Goal: Task Accomplishment & Management: Complete application form

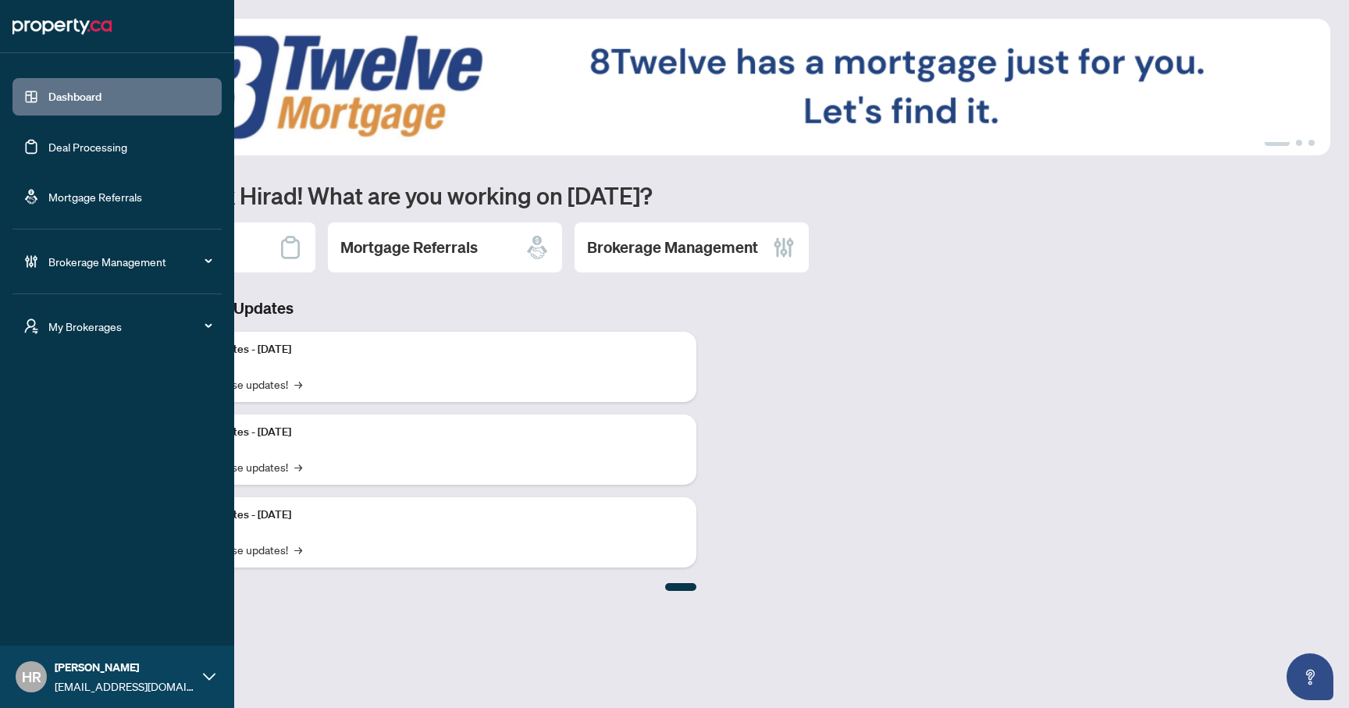
click at [85, 147] on link "Deal Processing" at bounding box center [87, 147] width 79 height 14
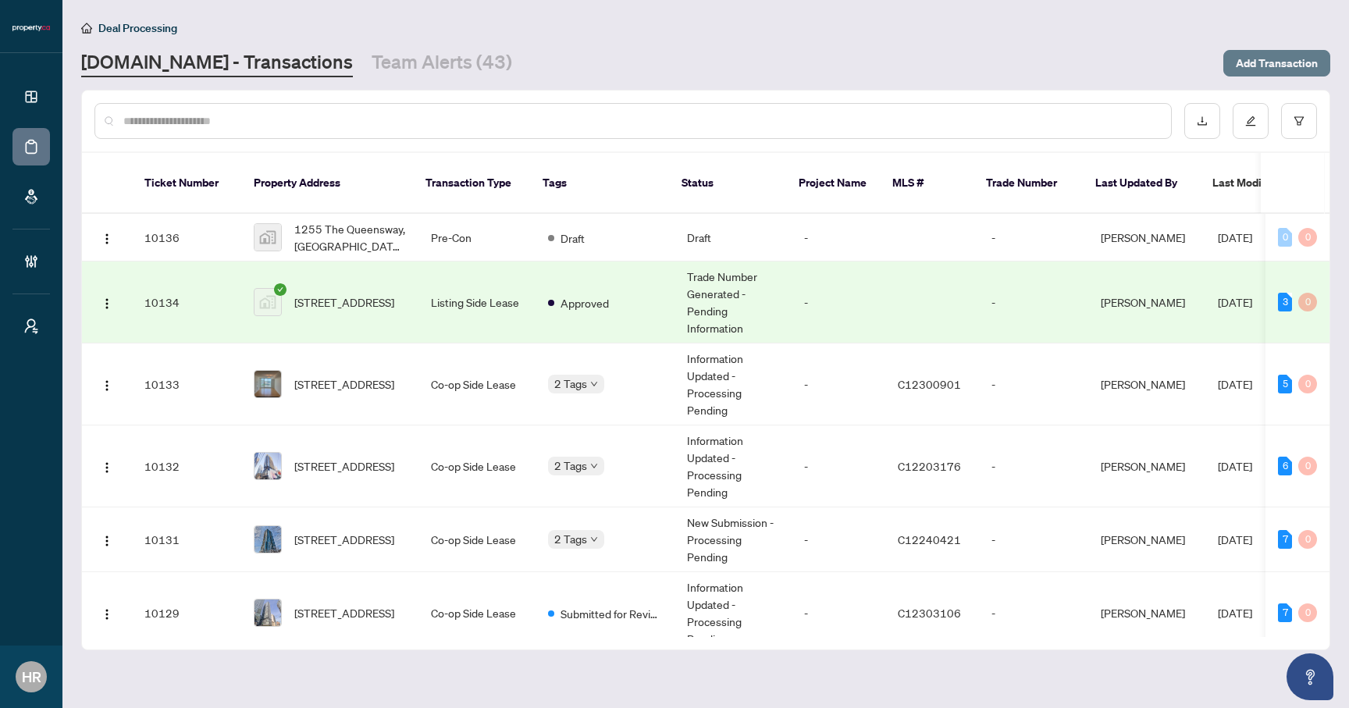
click at [1267, 56] on span "Add Transaction" at bounding box center [1277, 63] width 82 height 25
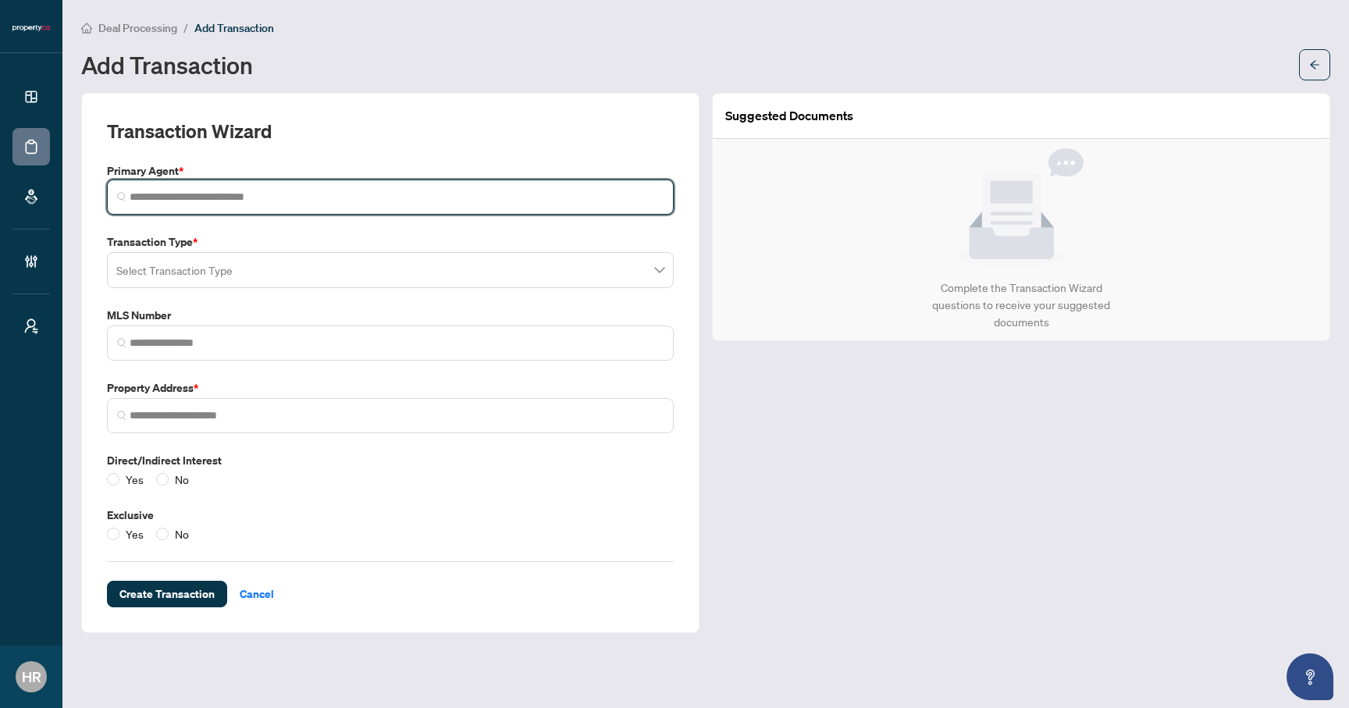
click at [507, 200] on input "search" at bounding box center [397, 197] width 534 height 16
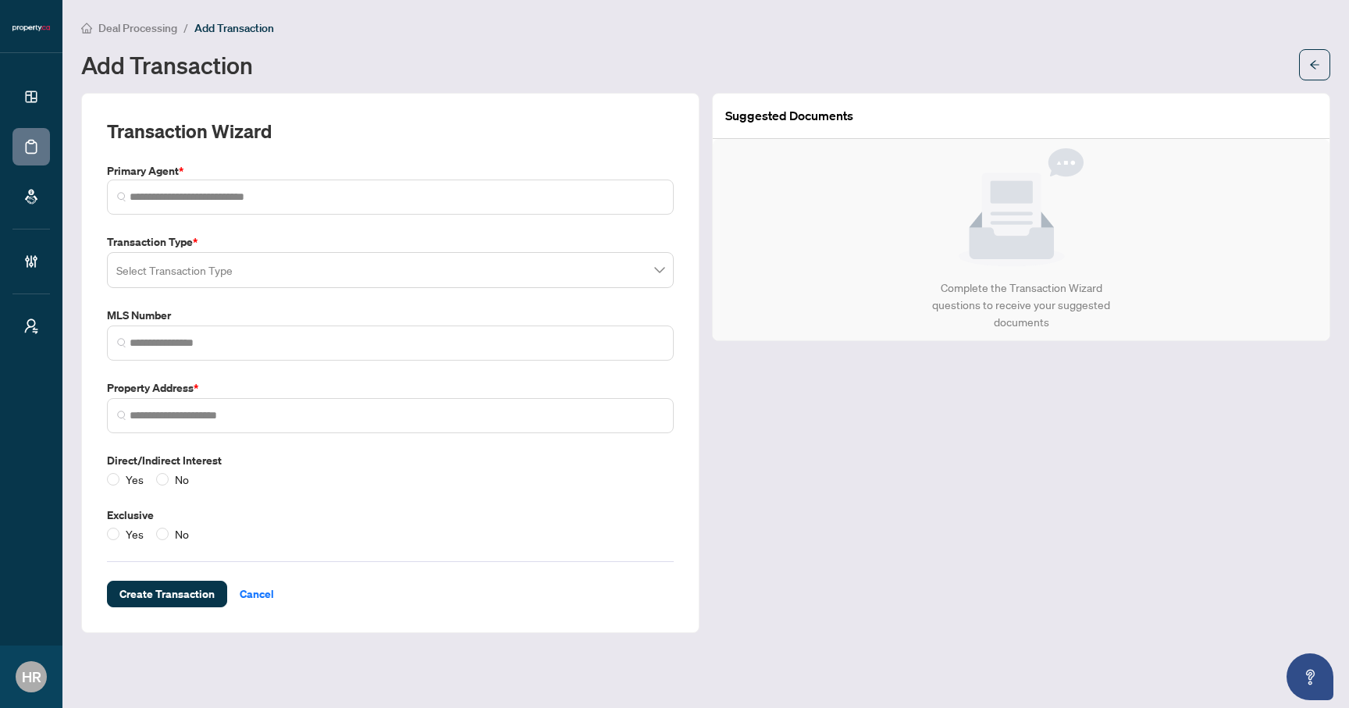
click at [482, 267] on div "Transaction Type * Select Transaction Type" at bounding box center [390, 260] width 579 height 55
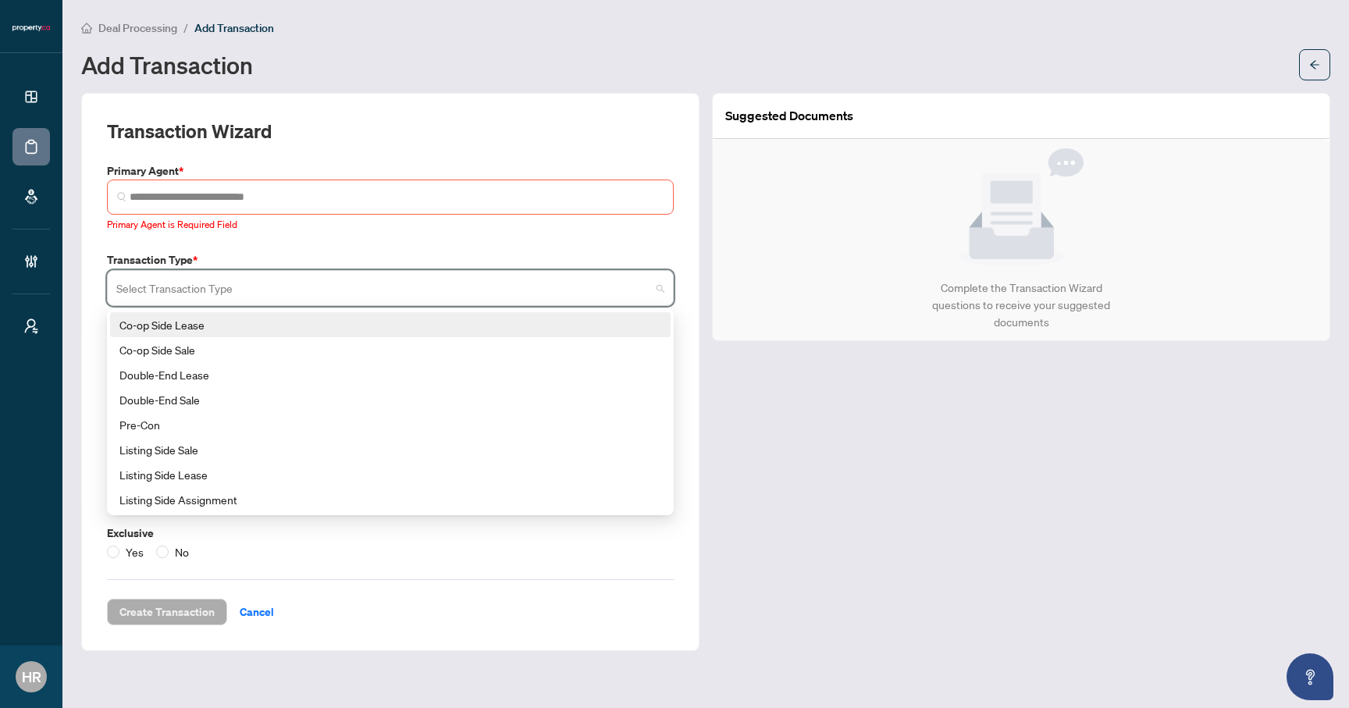
click at [446, 321] on div "Co-op Side Lease" at bounding box center [390, 324] width 542 height 17
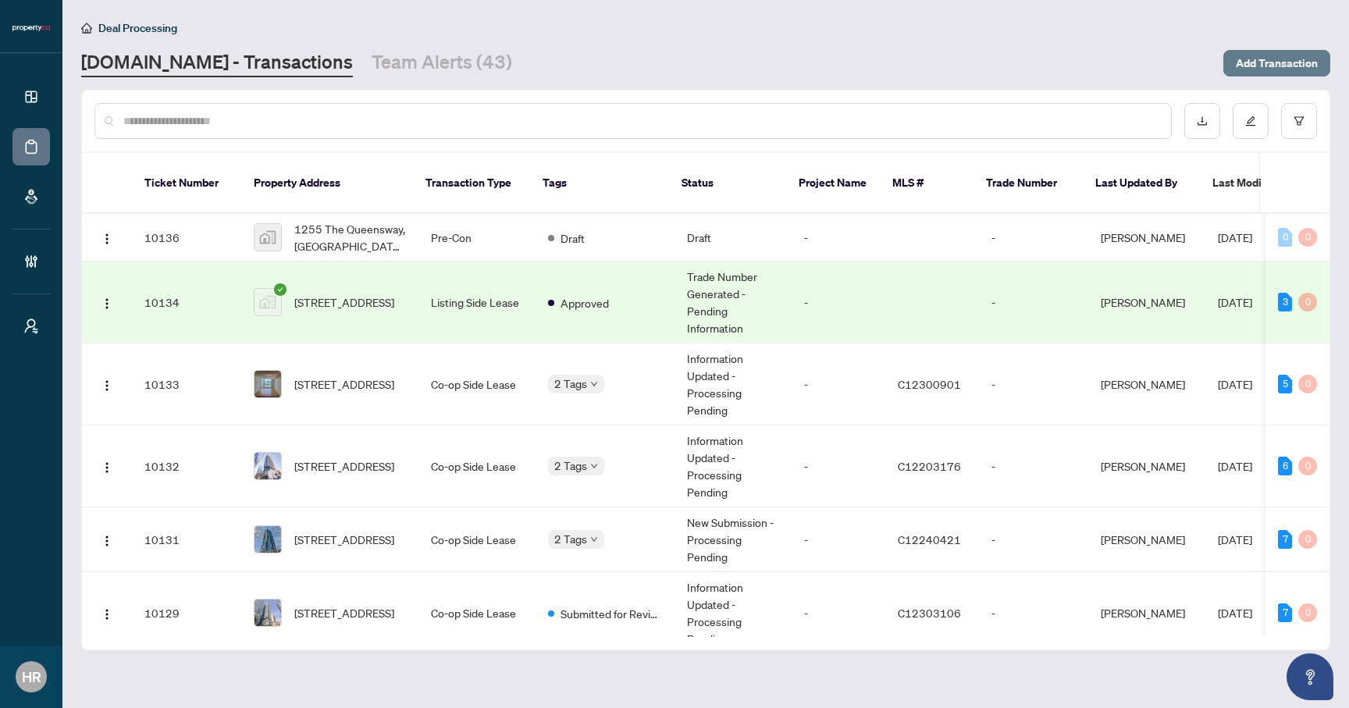
click at [1295, 58] on span "Add Transaction" at bounding box center [1277, 63] width 82 height 25
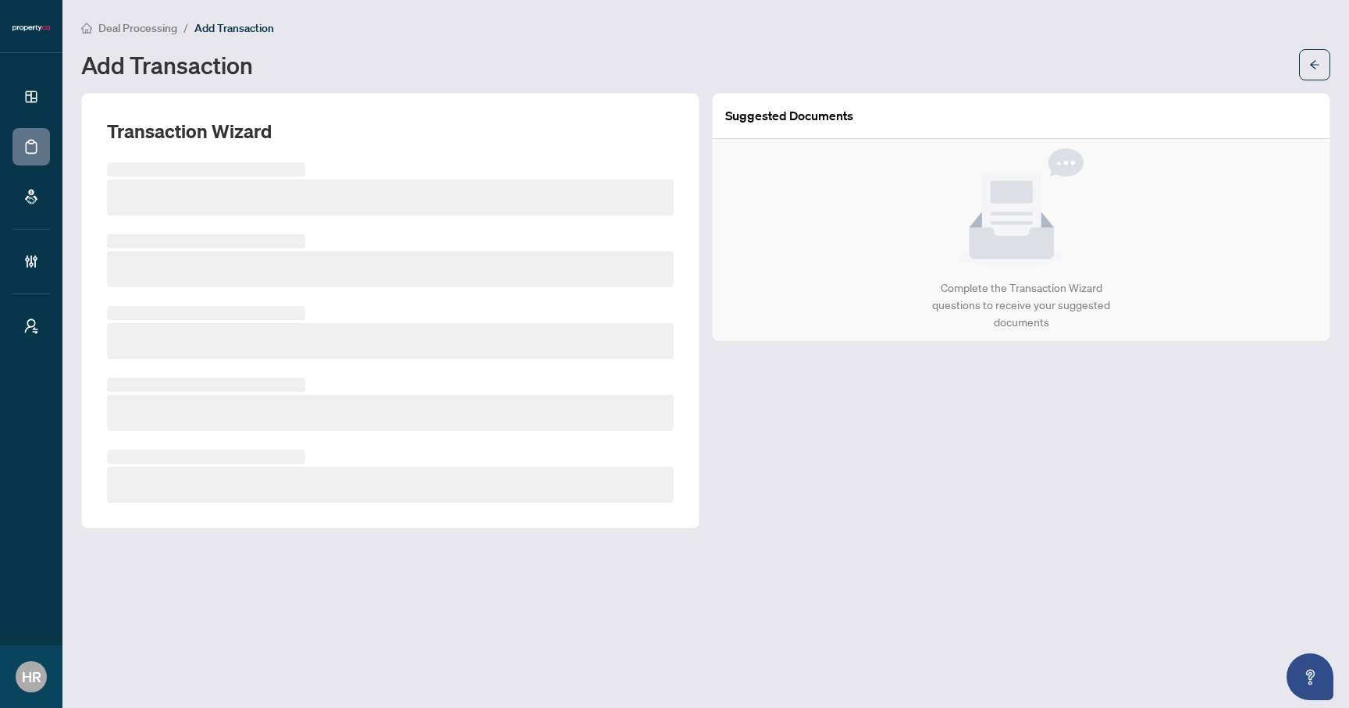
click at [1295, 58] on div "Add Transaction" at bounding box center [705, 64] width 1249 height 31
click at [1337, 54] on main "Deal Processing / Add Transaction Add Transaction Transaction Wizard Suggested …" at bounding box center [705, 354] width 1287 height 708
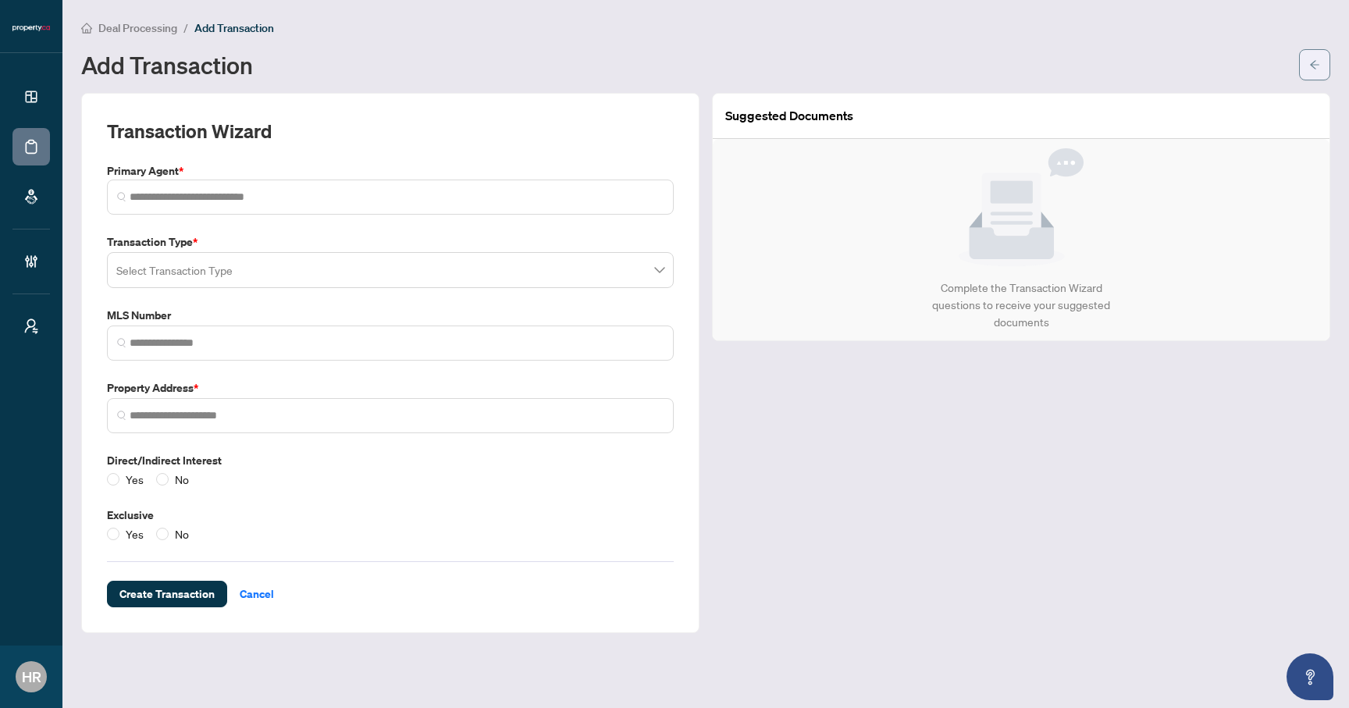
click at [1313, 62] on icon "arrow-left" at bounding box center [1314, 64] width 9 height 9
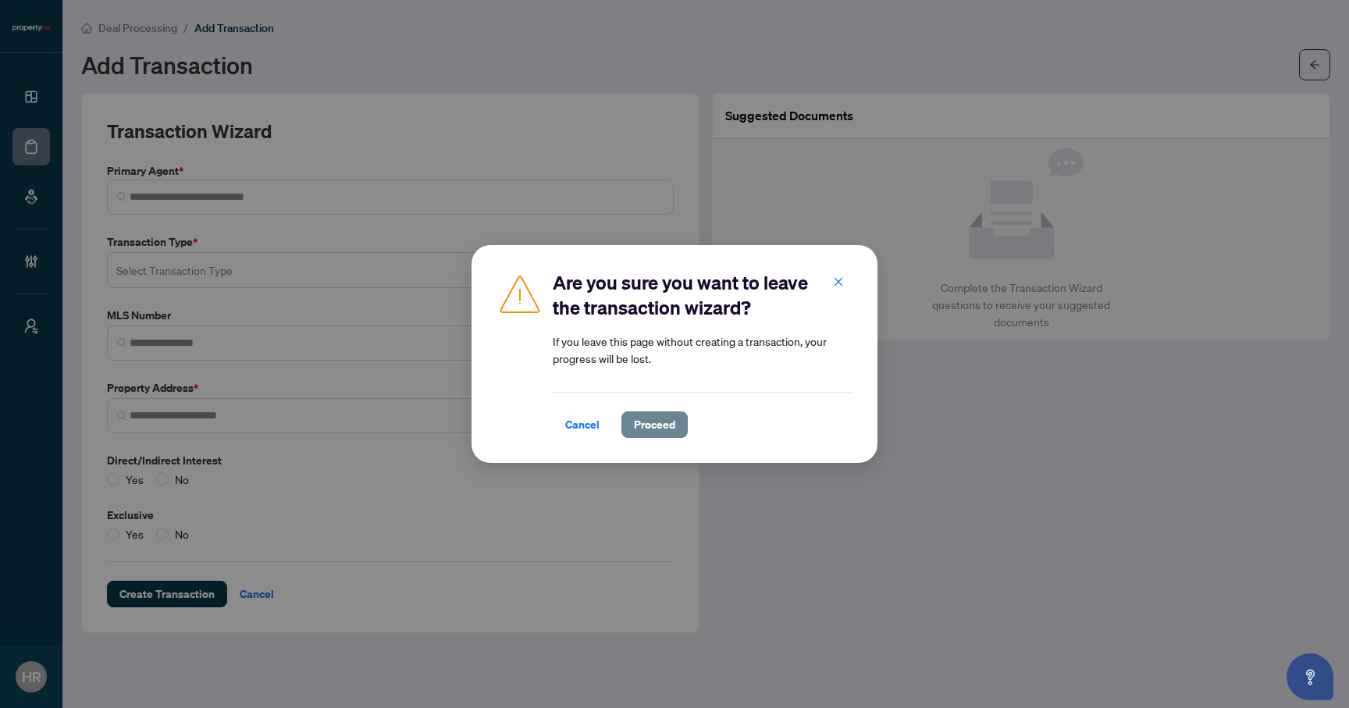
click at [639, 429] on span "Proceed" at bounding box center [654, 424] width 41 height 25
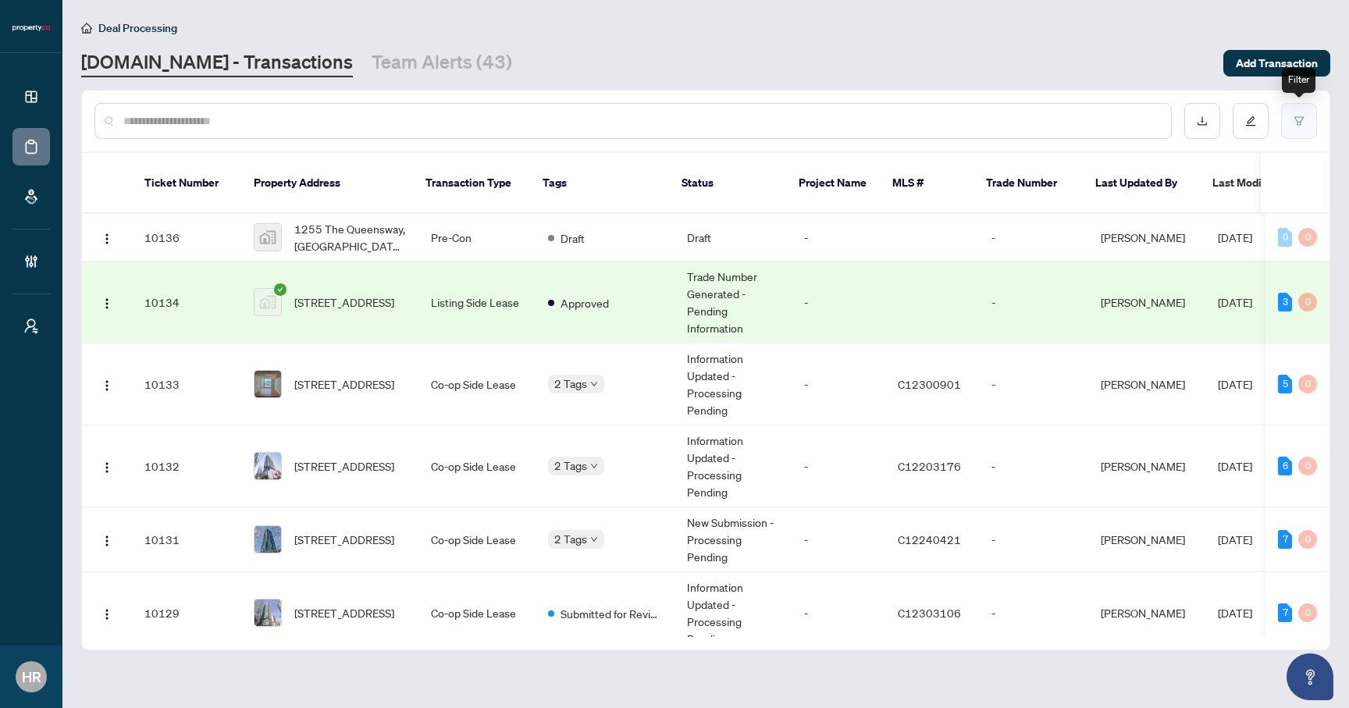
click at [1291, 114] on button "button" at bounding box center [1299, 121] width 36 height 36
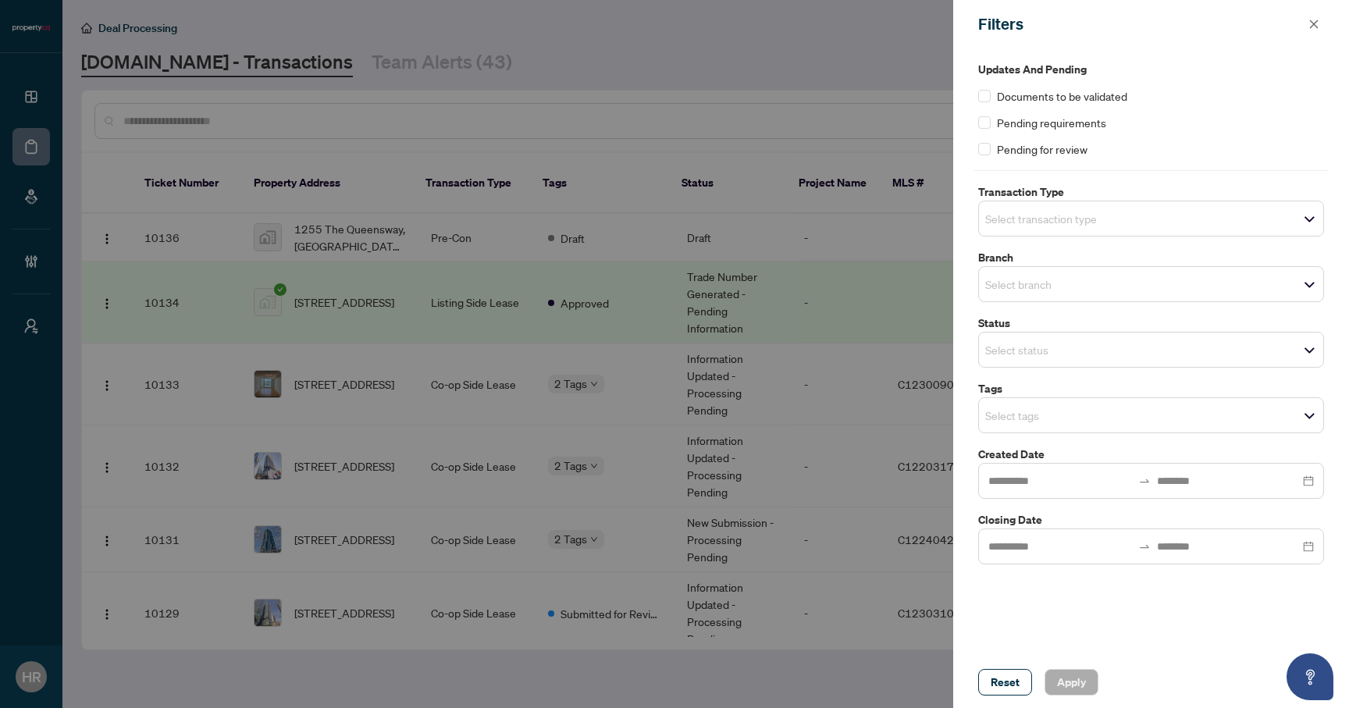
click at [1130, 209] on span "Select transaction type" at bounding box center [1151, 219] width 344 height 22
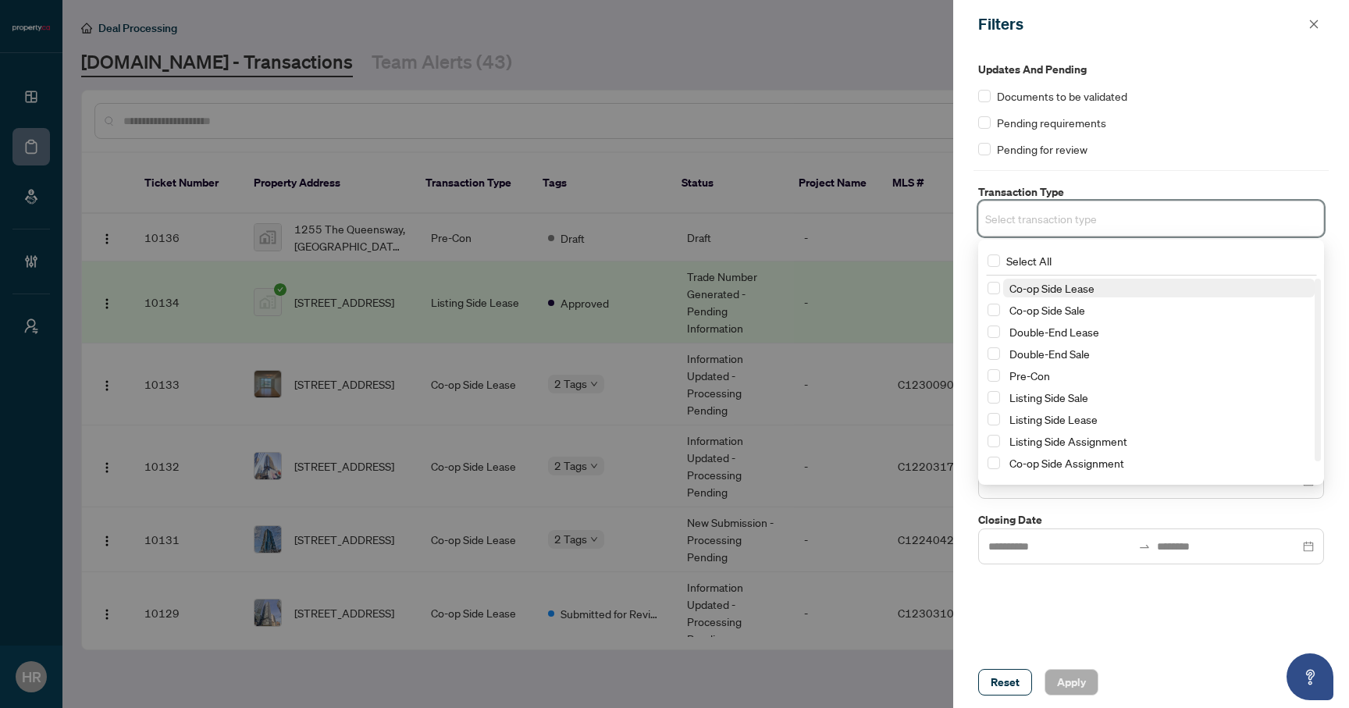
click at [1077, 294] on span "Co-op Side Lease" at bounding box center [1051, 288] width 85 height 14
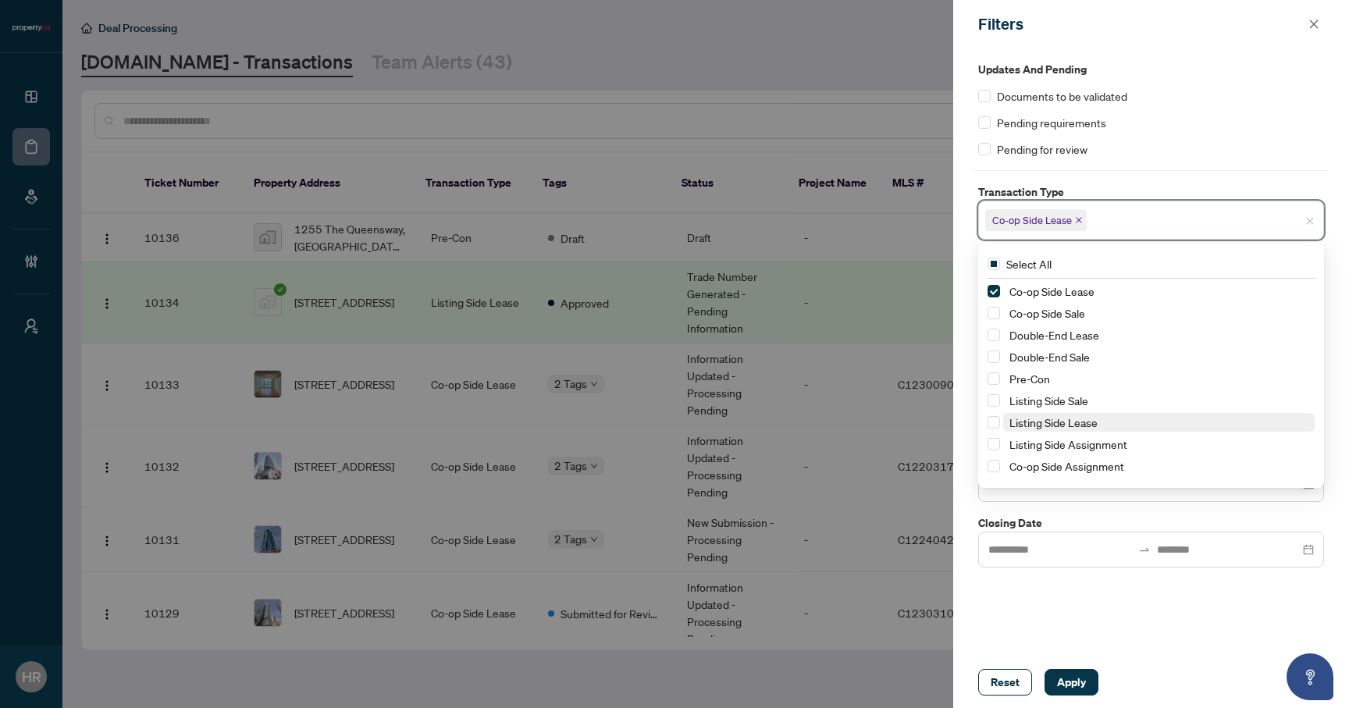
click at [1042, 424] on span "Listing Side Lease" at bounding box center [1053, 422] width 88 height 14
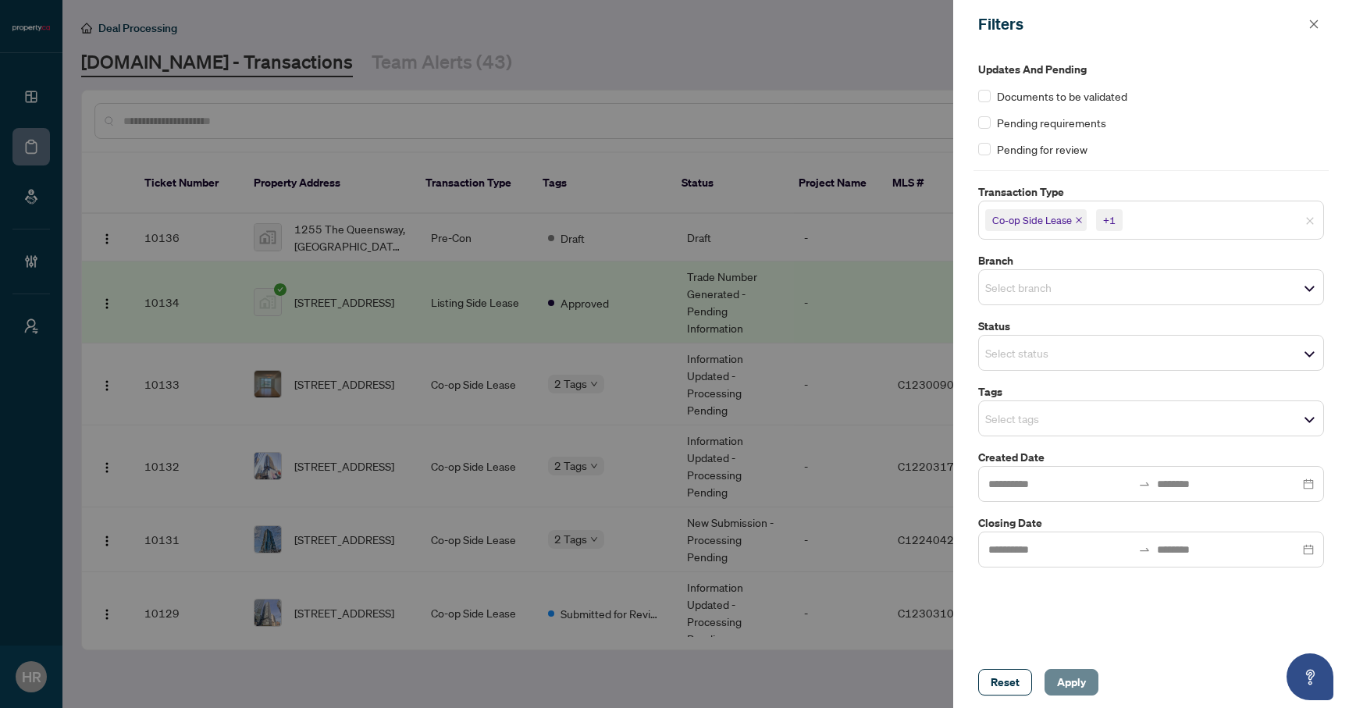
click at [1075, 693] on span "Apply" at bounding box center [1071, 682] width 29 height 25
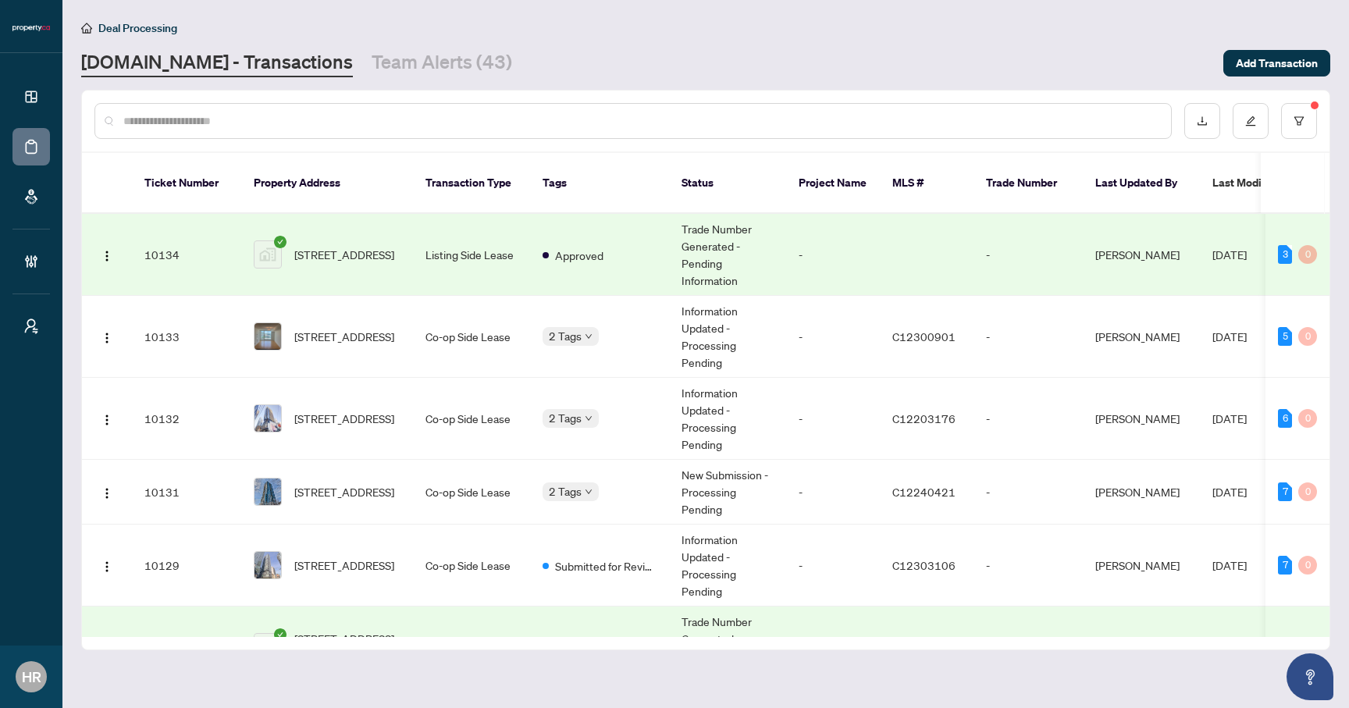
click at [620, 229] on td "Approved" at bounding box center [599, 255] width 139 height 82
